Goal: Navigation & Orientation: Understand site structure

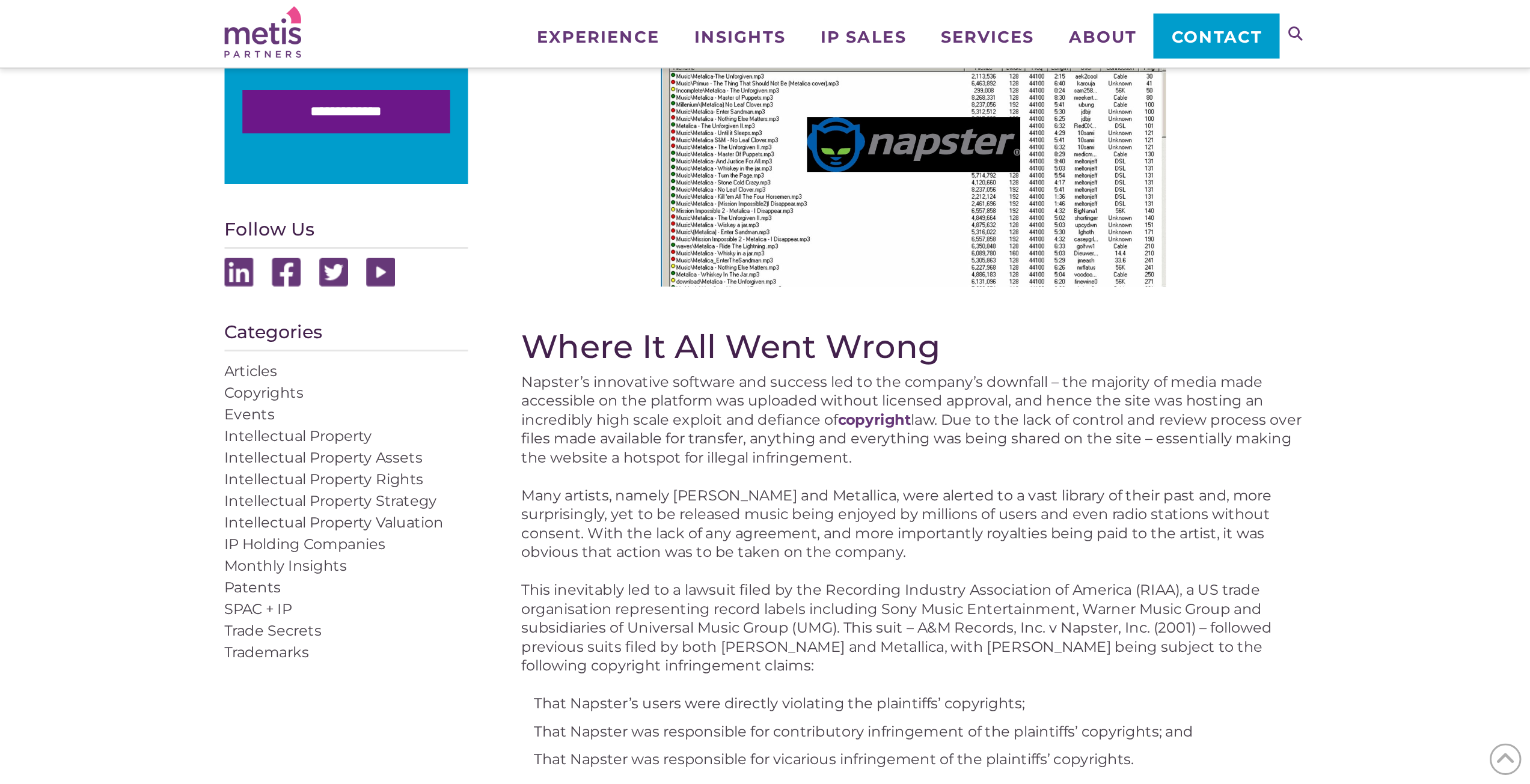
scroll to position [523, 0]
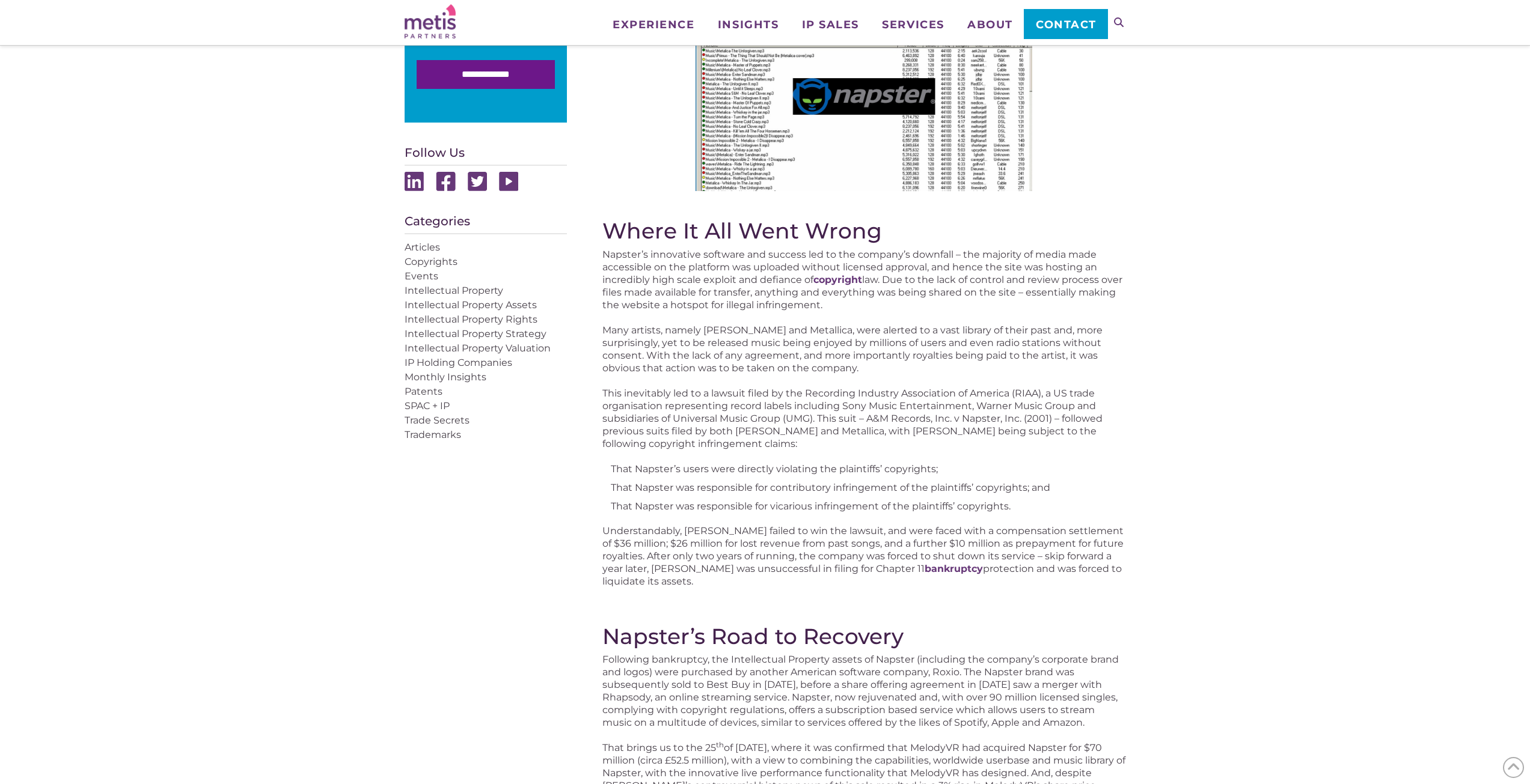
drag, startPoint x: 928, startPoint y: 316, endPoint x: 922, endPoint y: 316, distance: 6.0
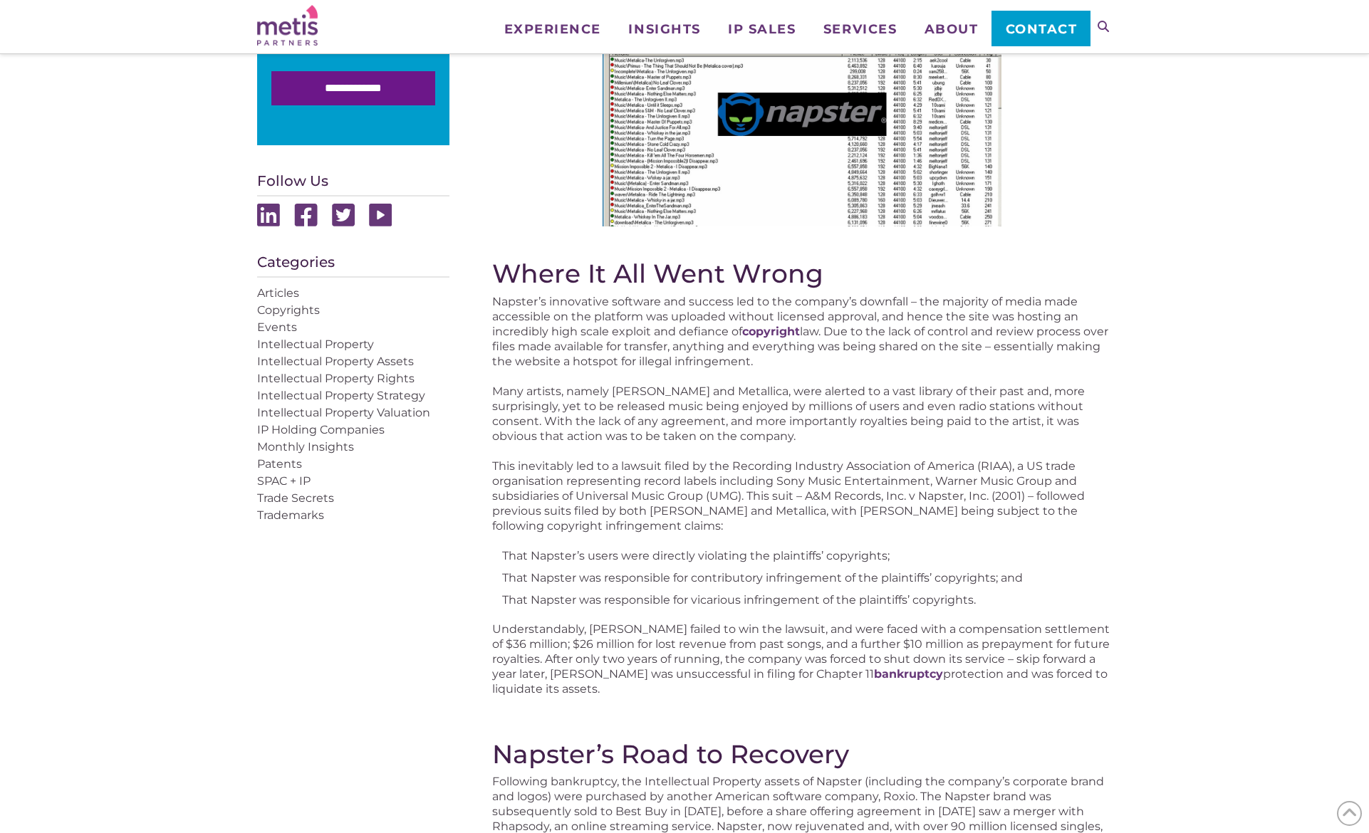
drag, startPoint x: 644, startPoint y: 123, endPoint x: 456, endPoint y: 89, distance: 191.1
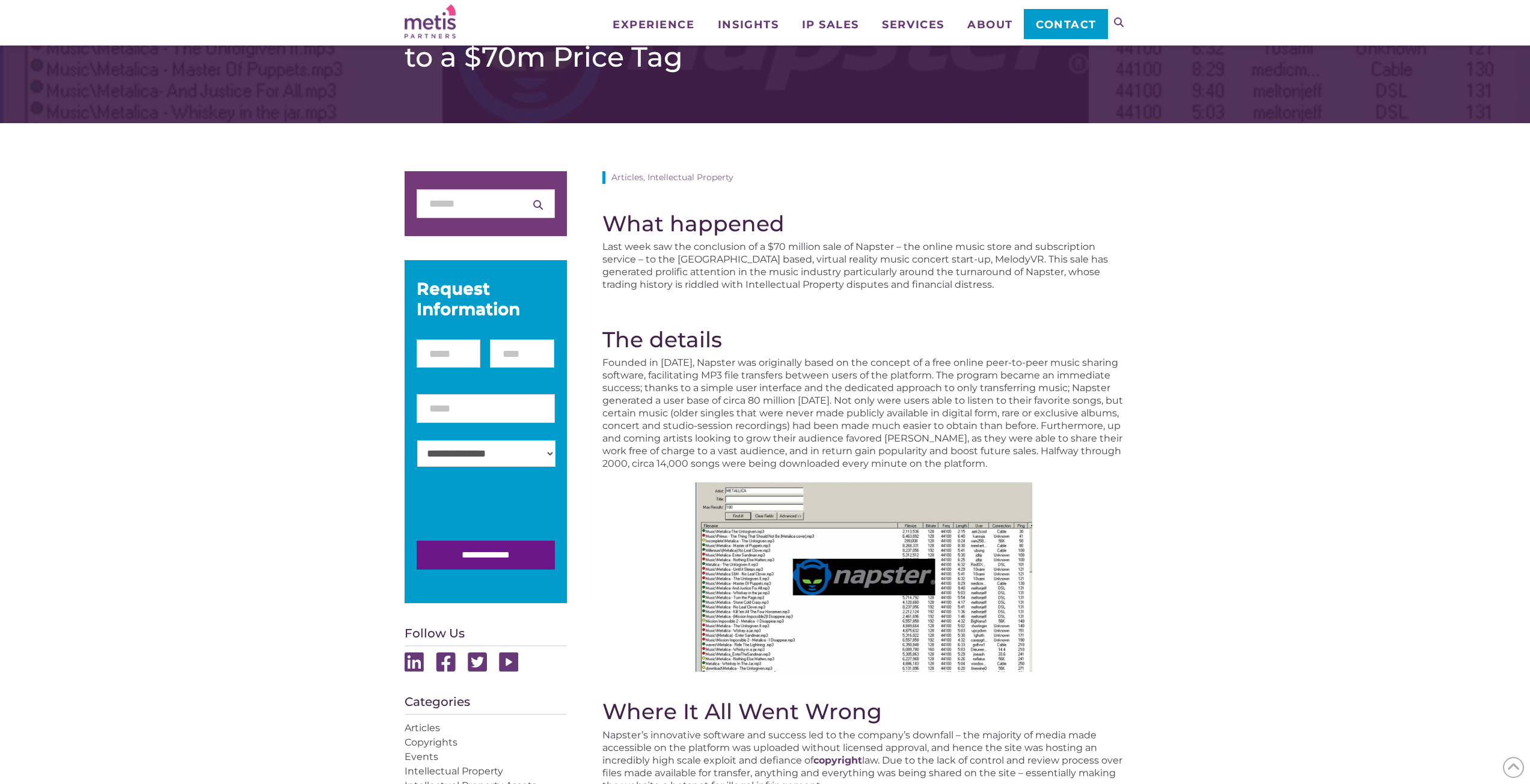
scroll to position [0, 0]
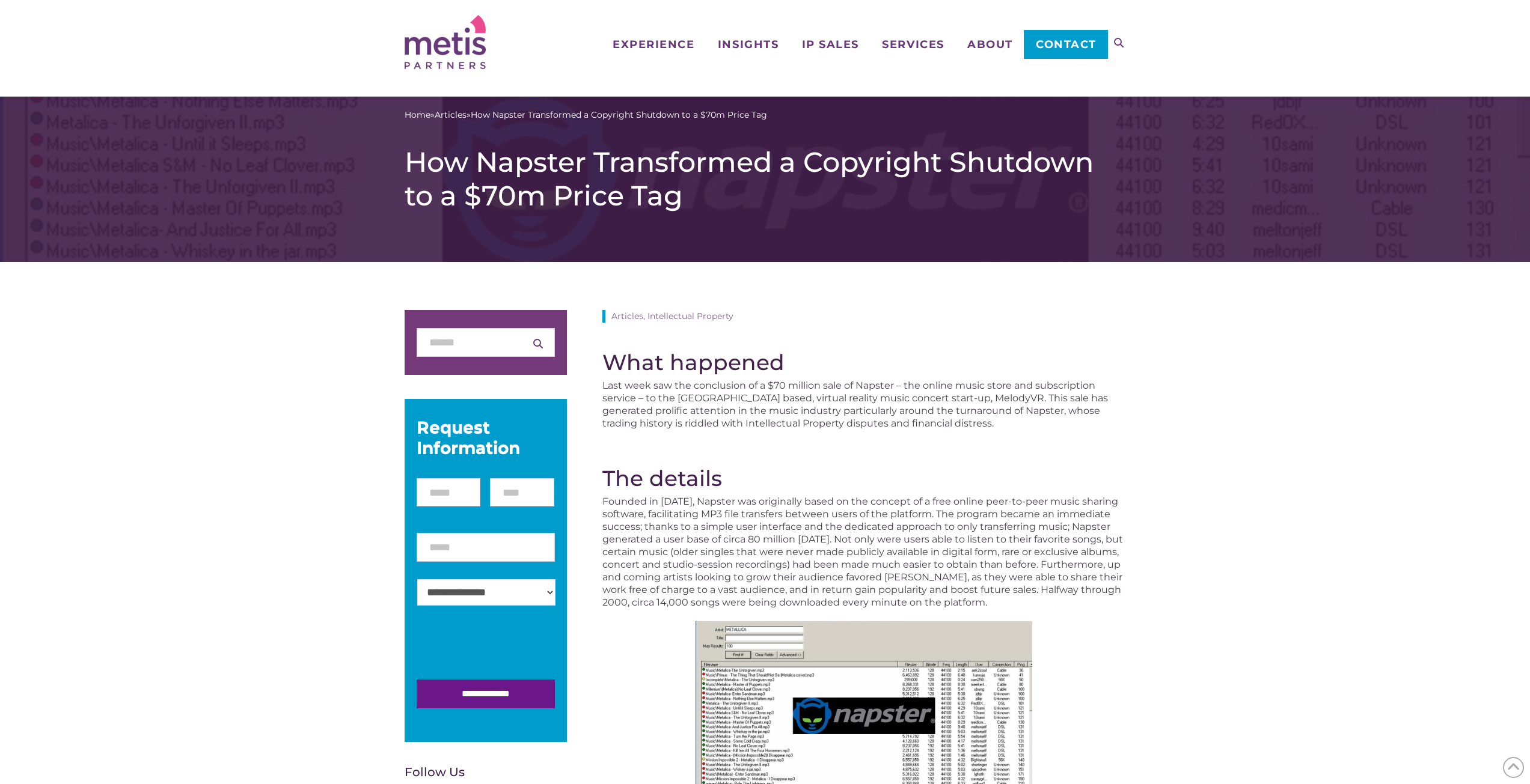
click at [464, 33] on img at bounding box center [445, 42] width 81 height 54
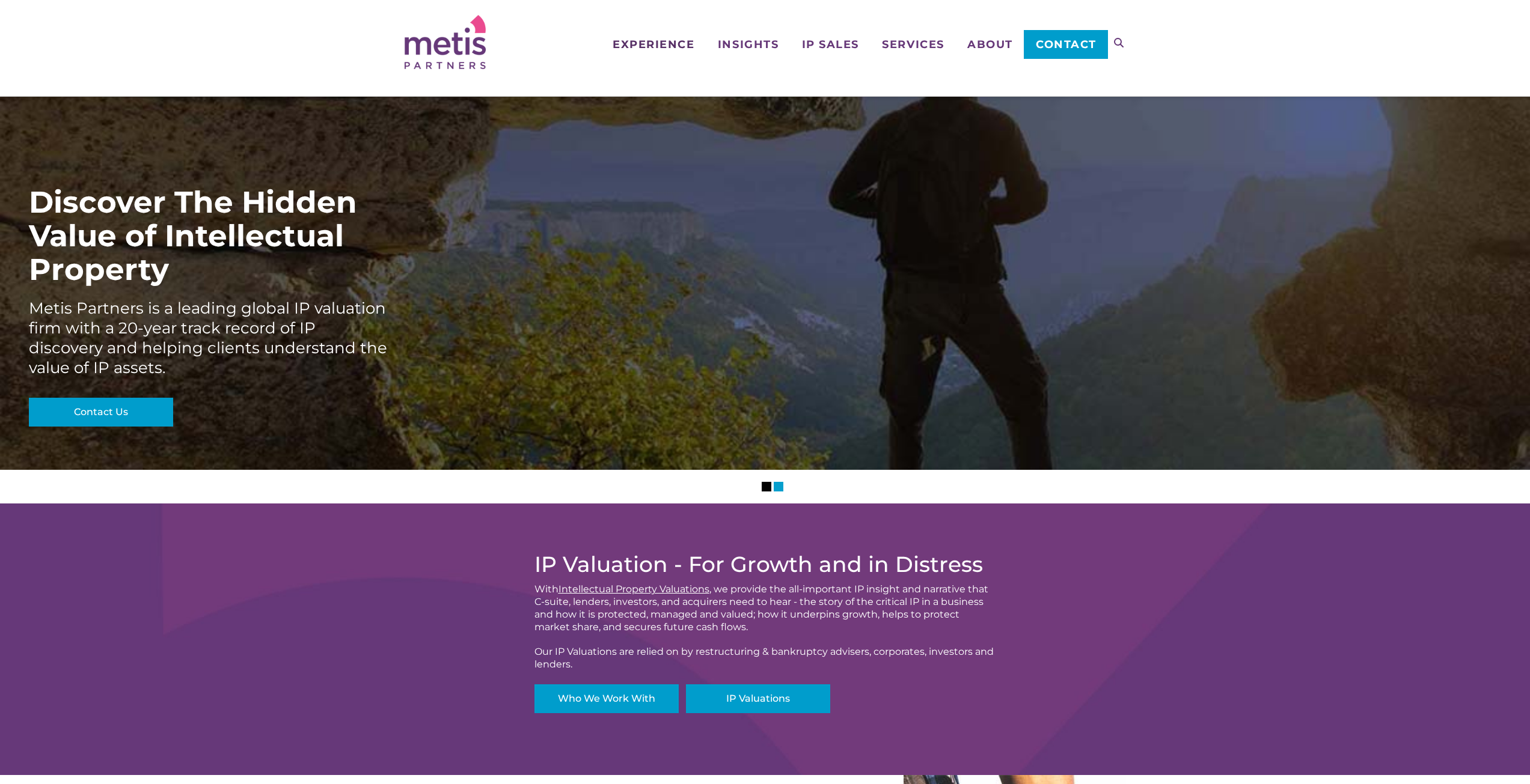
click at [648, 41] on span "Experience" at bounding box center [654, 44] width 82 height 11
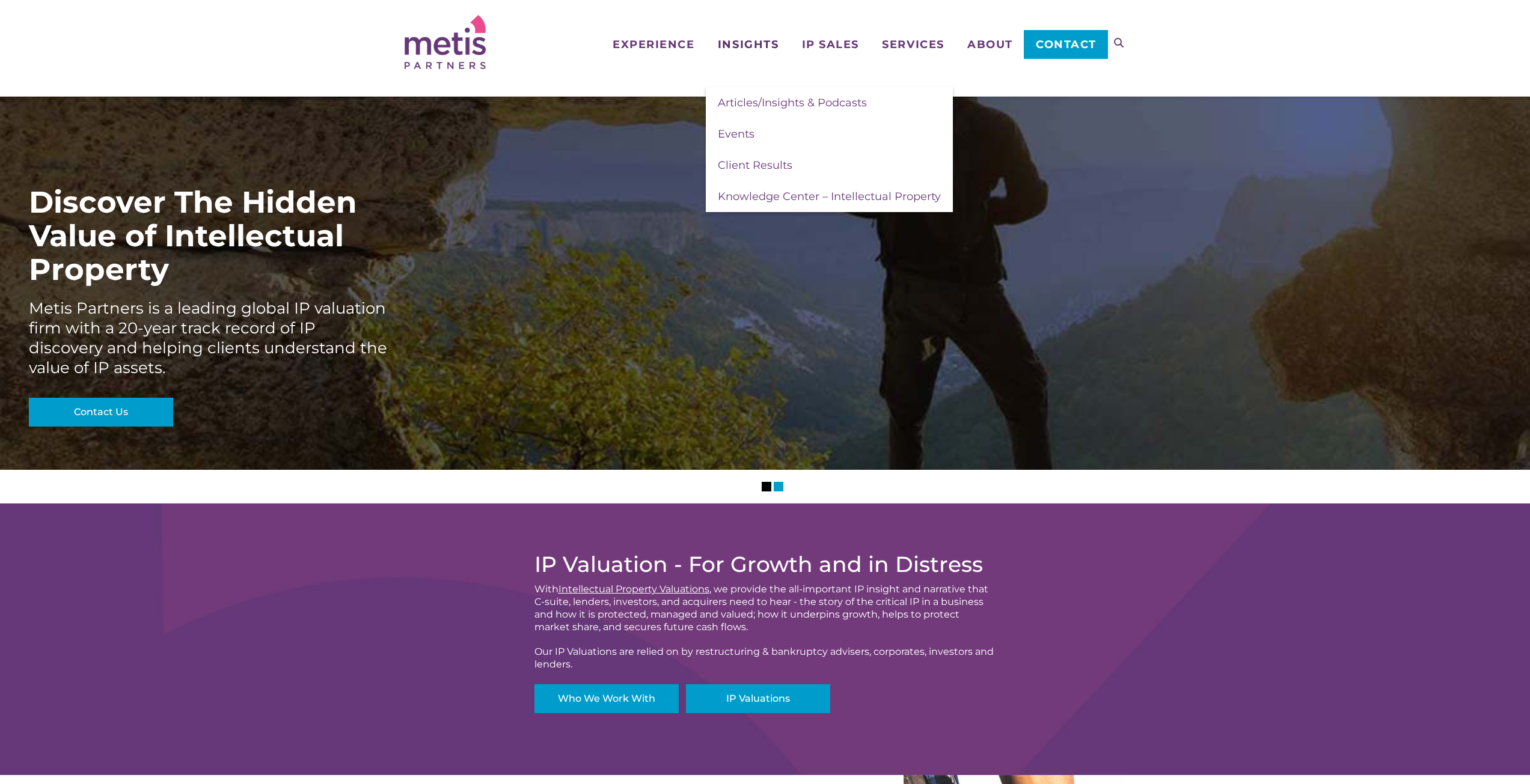
click at [740, 41] on span "Insights" at bounding box center [748, 44] width 61 height 11
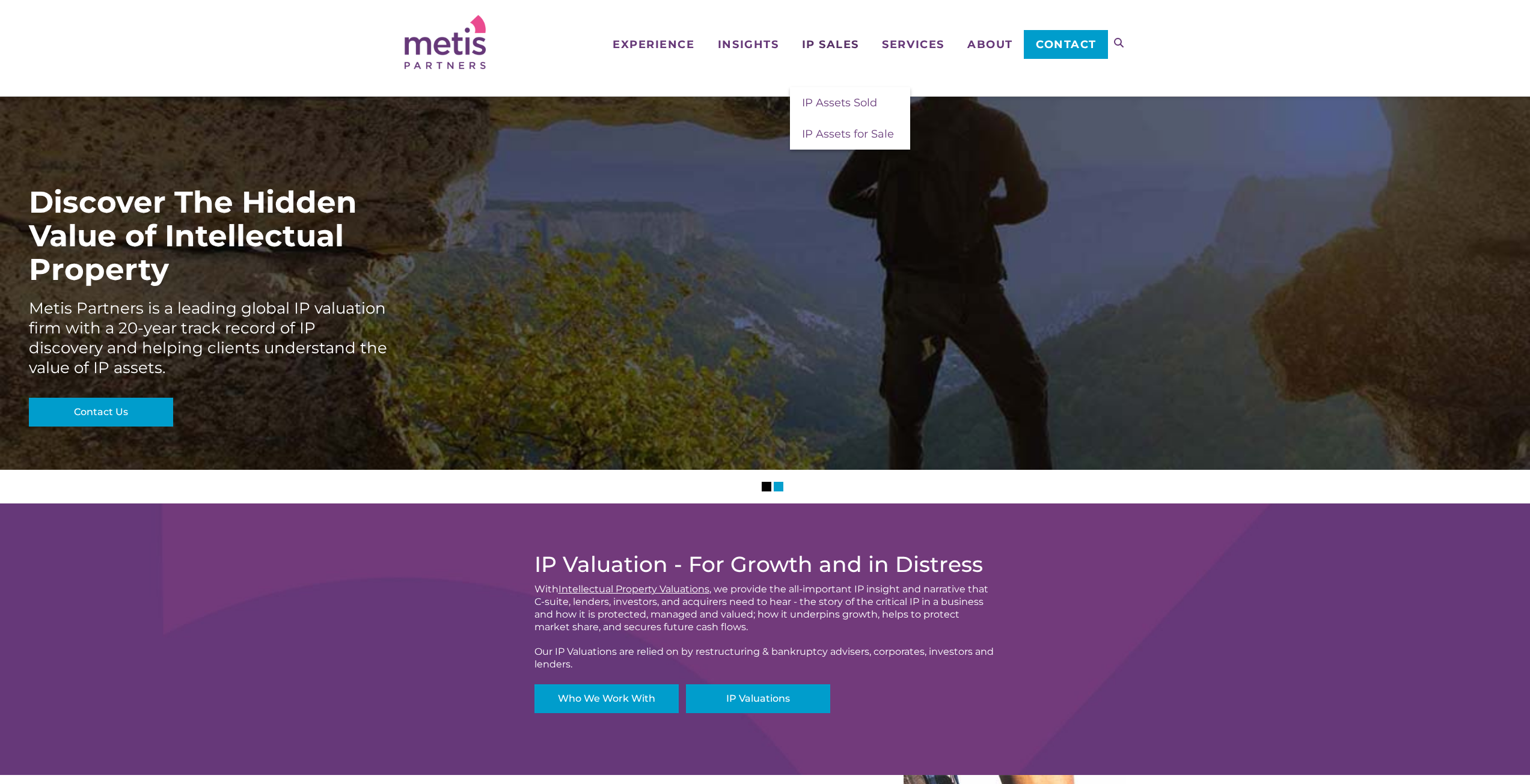
click at [817, 36] on link "IP Sales" at bounding box center [830, 24] width 80 height 50
